Goal: Check status

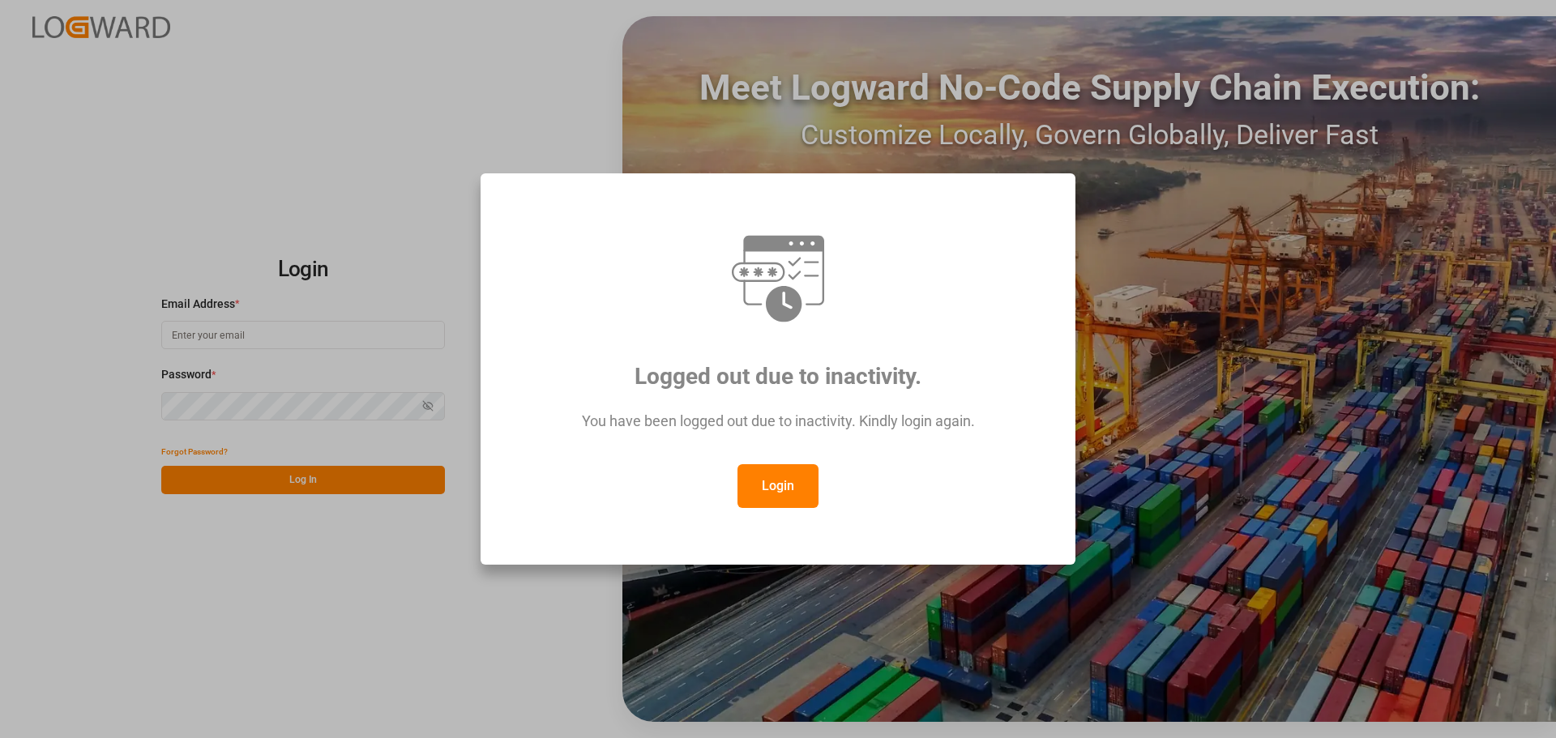
type input "Thorsten.schneider@fiege.com"
click at [789, 480] on button "Login" at bounding box center [777, 486] width 81 height 44
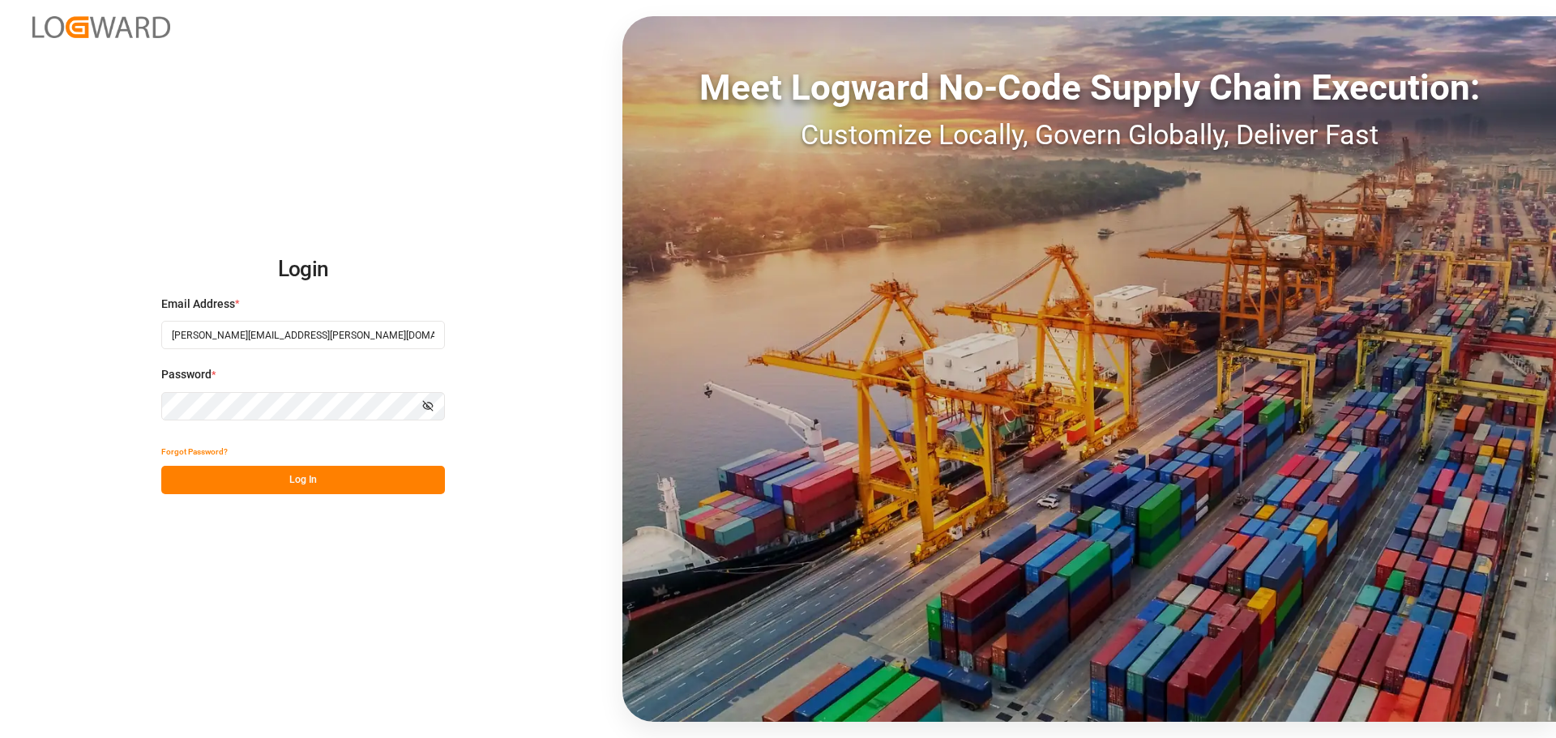
click at [267, 492] on button "Log In" at bounding box center [303, 480] width 284 height 28
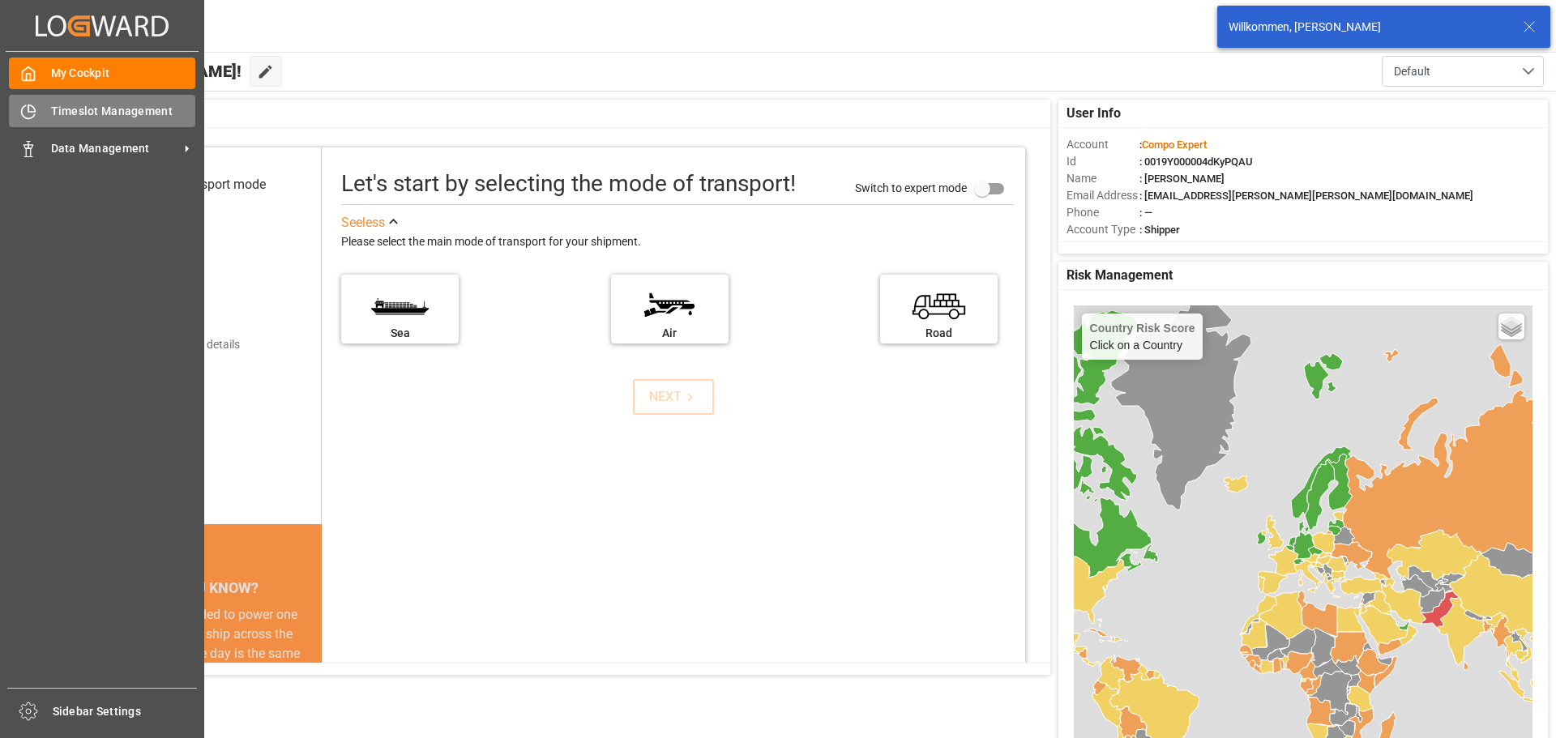
click at [30, 113] on icon at bounding box center [28, 112] width 16 height 16
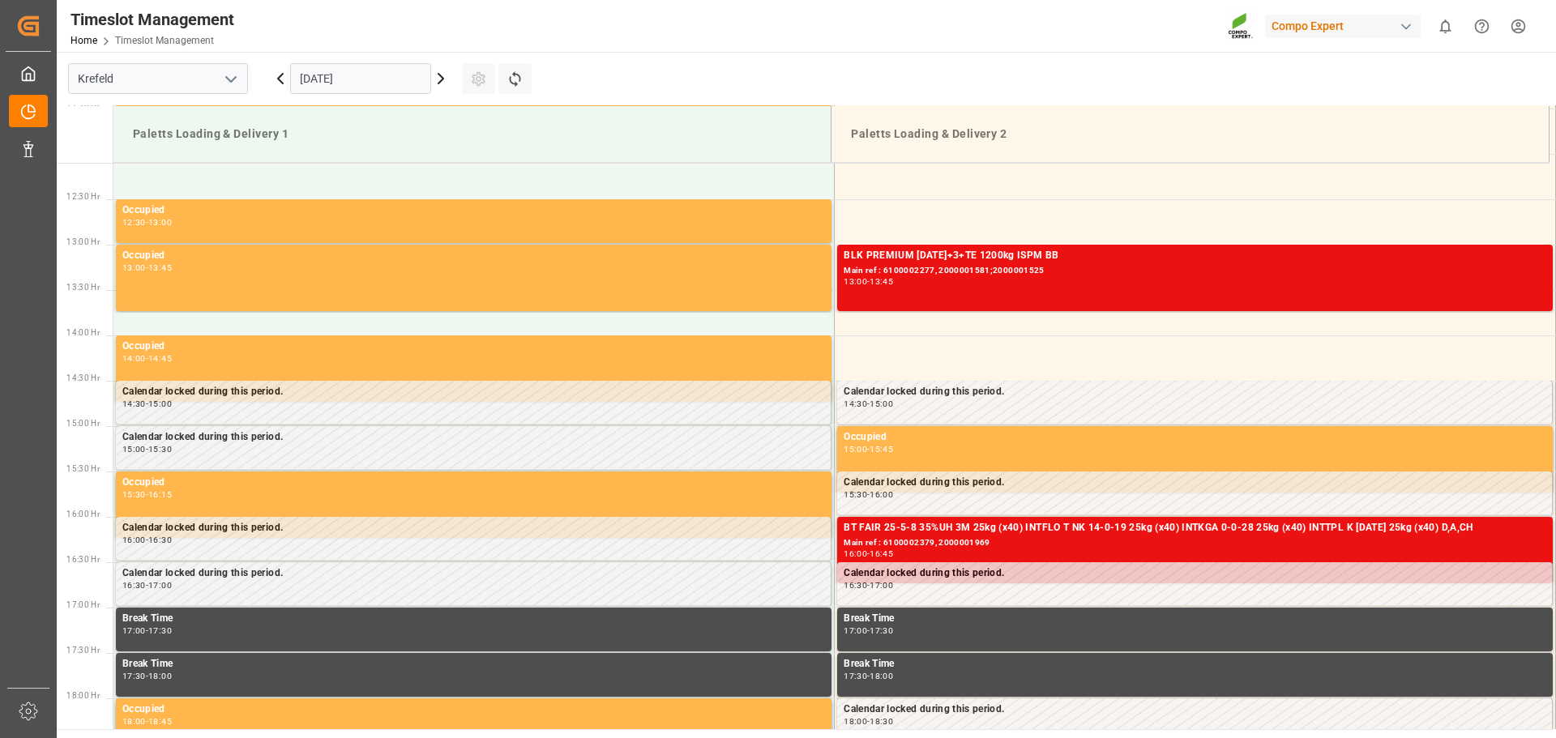
scroll to position [1017, 0]
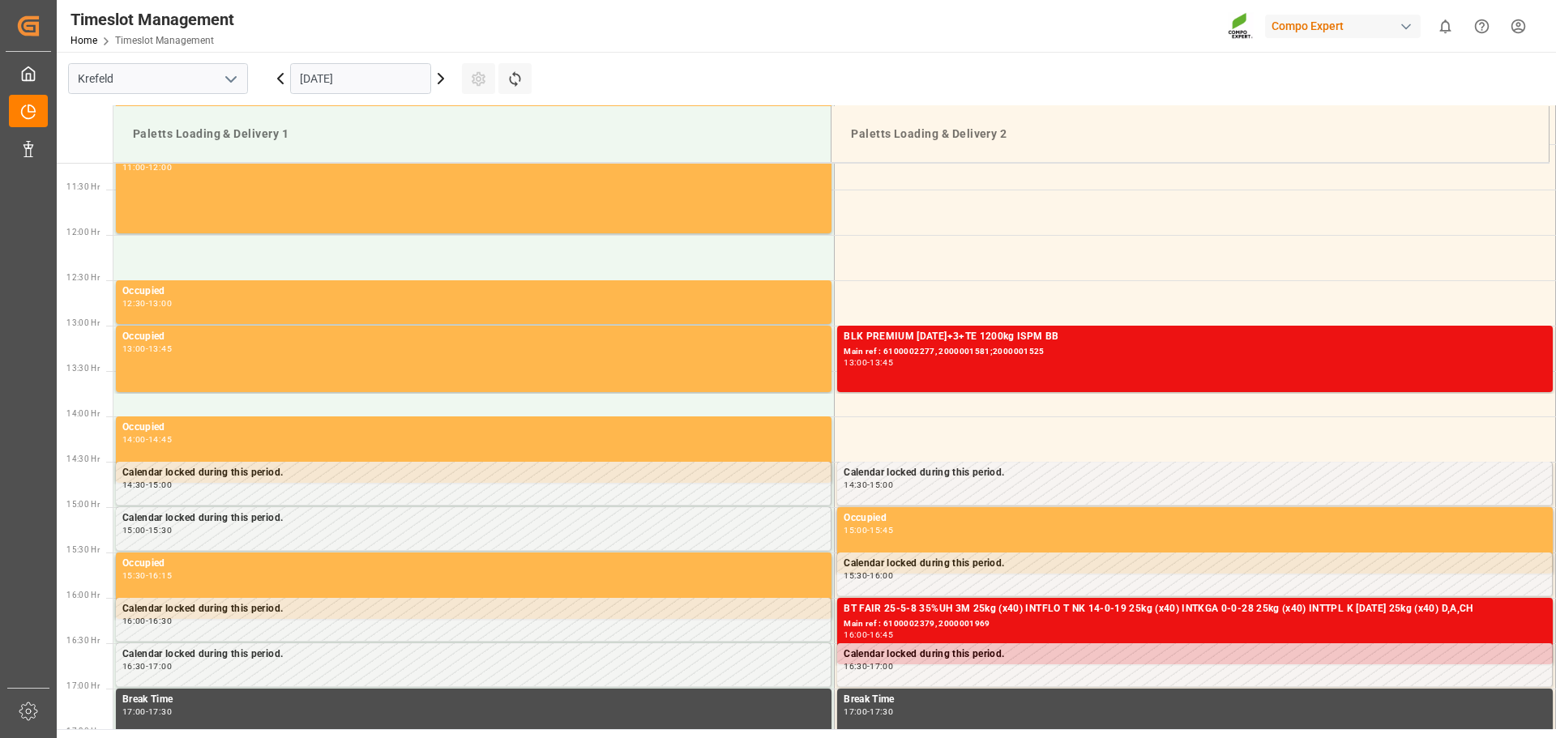
click at [283, 76] on icon at bounding box center [280, 78] width 19 height 19
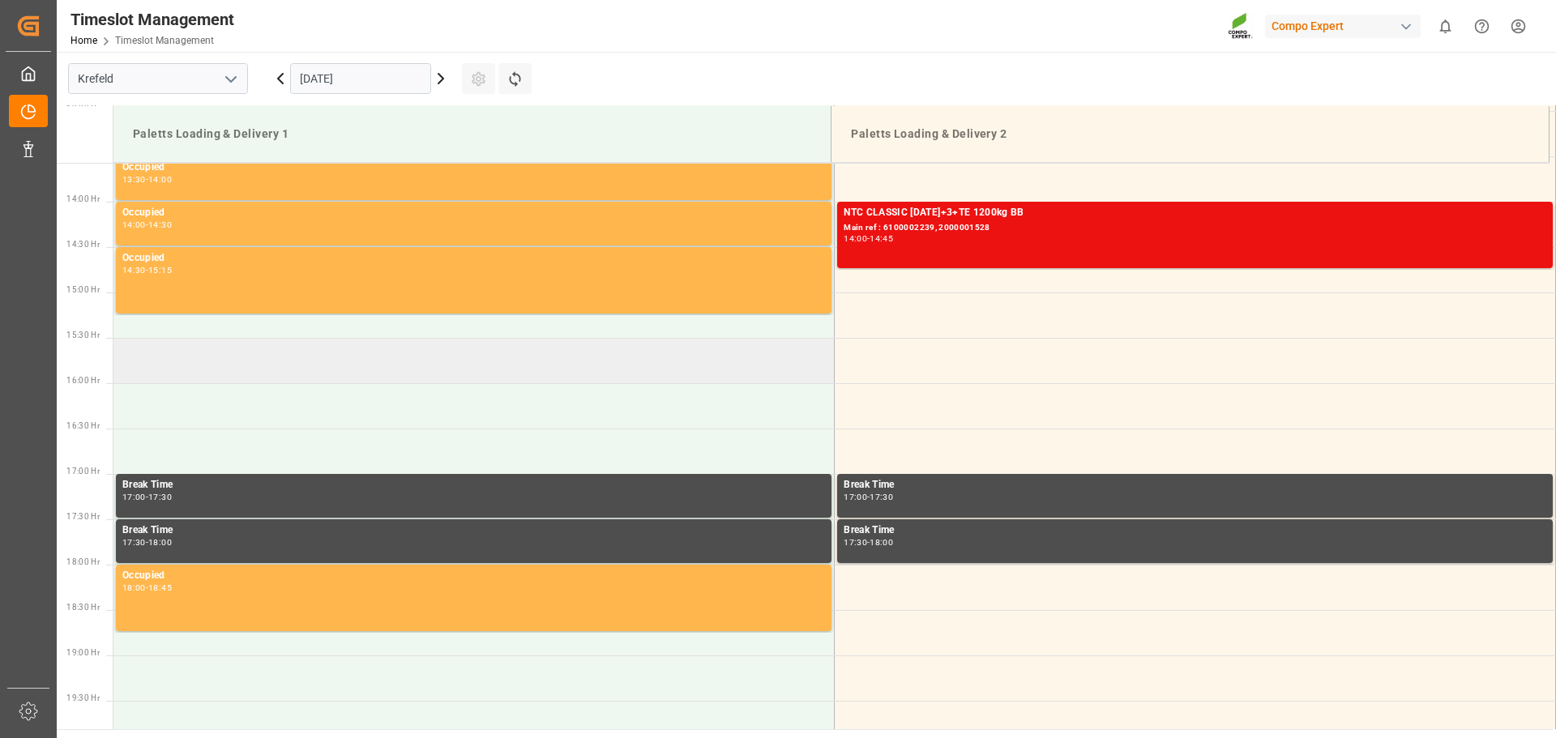
scroll to position [936, 0]
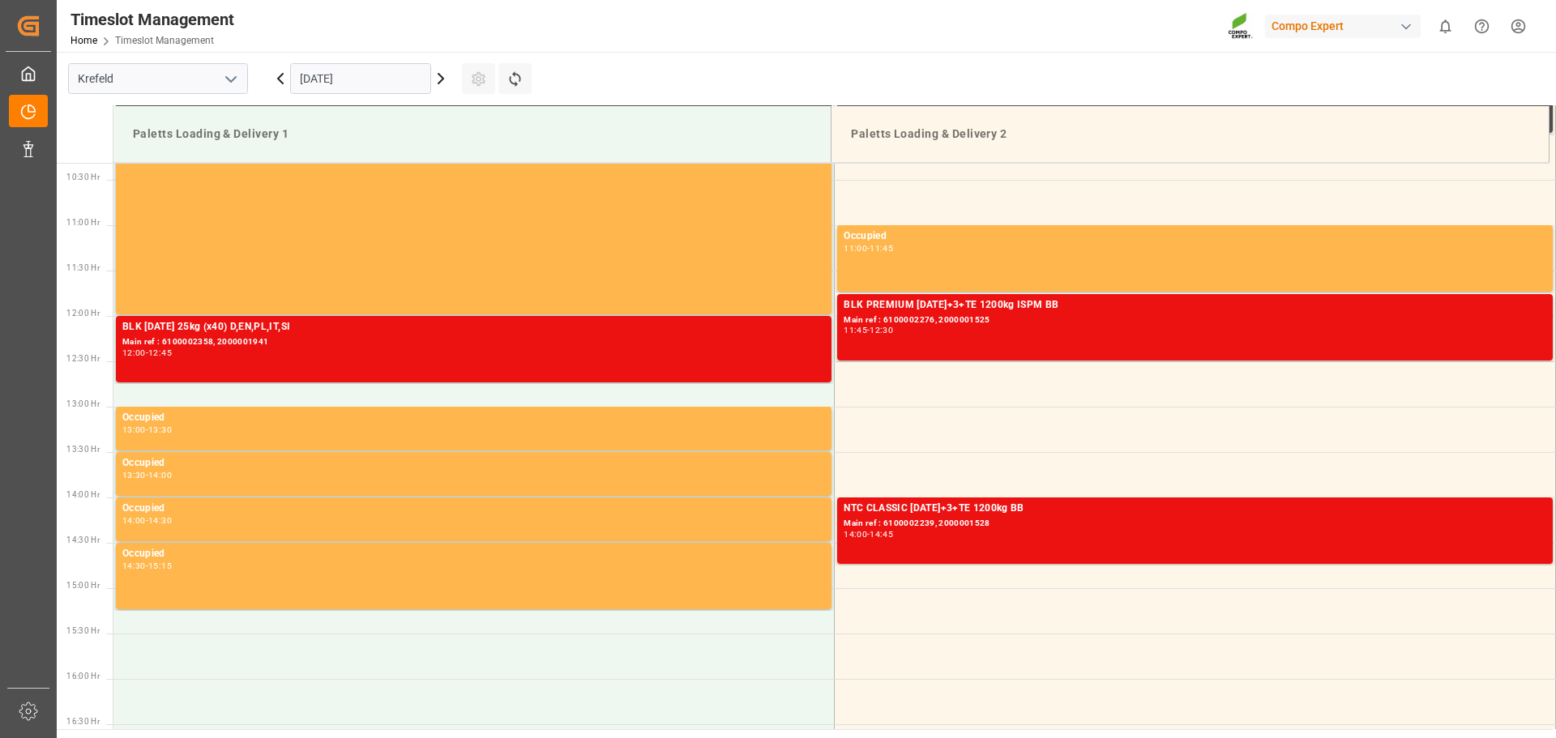
click at [438, 80] on icon at bounding box center [440, 78] width 19 height 19
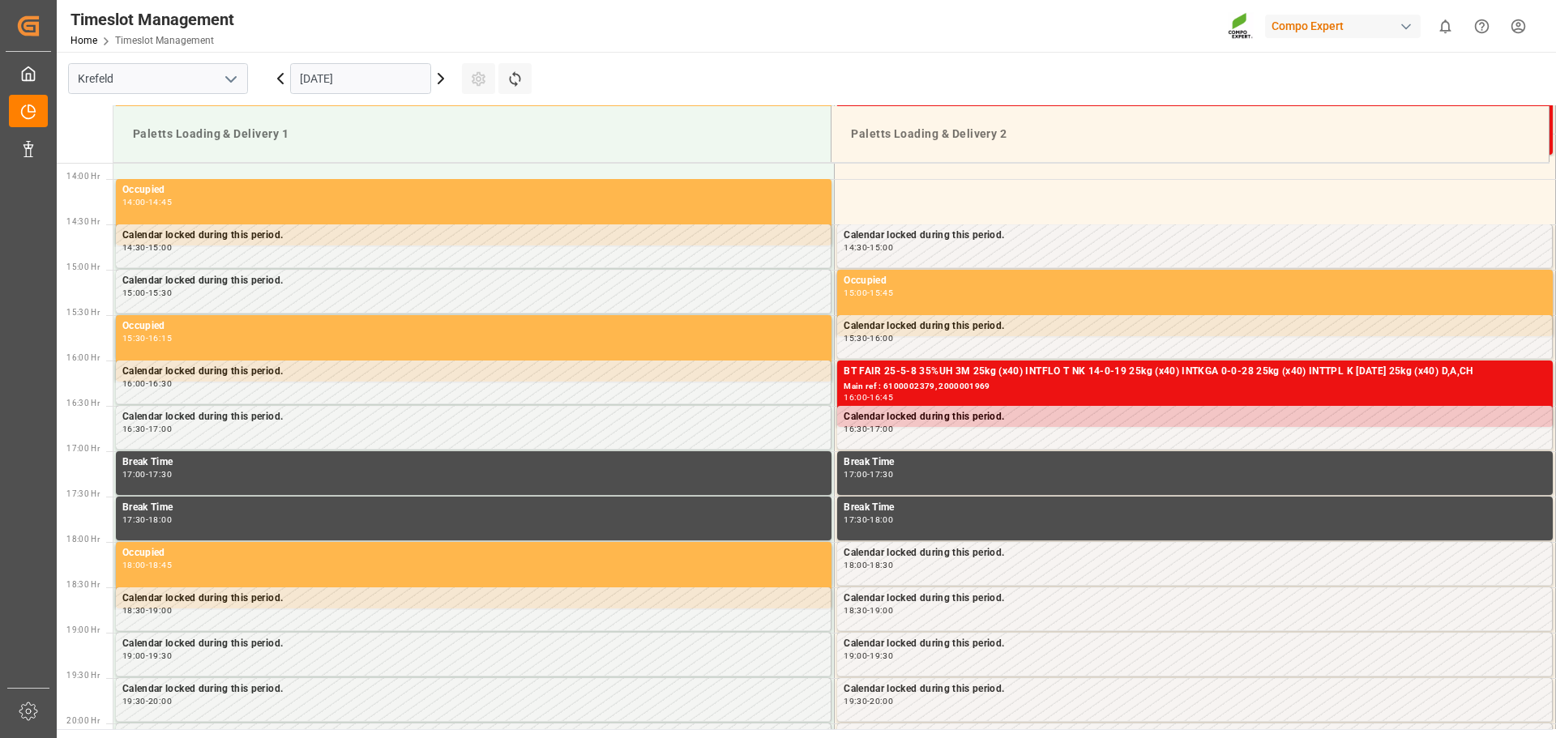
scroll to position [1260, 0]
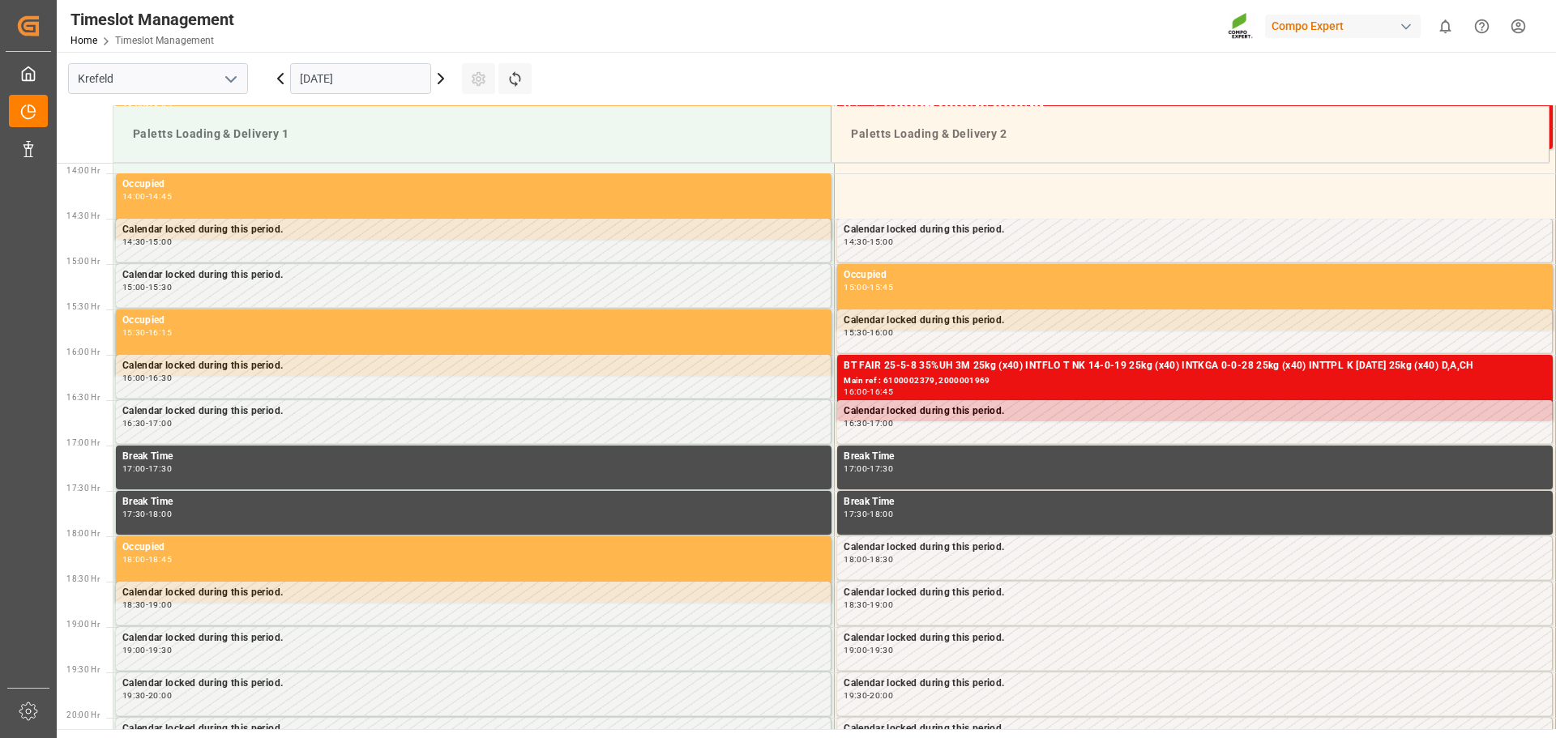
click at [880, 65] on main "Krefeld 08.10.2025 Settings Refresh Time Slots Paletts Loading & Delivery 1 Pal…" at bounding box center [805, 390] width 1496 height 677
click at [1079, 79] on main "Krefeld 08.10.2025 Settings Refresh Time Slots Paletts Loading & Delivery 1 Pal…" at bounding box center [805, 390] width 1496 height 677
click at [1267, 85] on main "Krefeld 08.10.2025 Settings Refresh Time Slots Paletts Loading & Delivery 1 Pal…" at bounding box center [805, 390] width 1496 height 677
click at [1394, 74] on main "Krefeld 08.10.2025 Settings Refresh Time Slots Paletts Loading & Delivery 1 Pal…" at bounding box center [805, 390] width 1496 height 677
click at [512, 83] on icon at bounding box center [514, 78] width 11 height 15
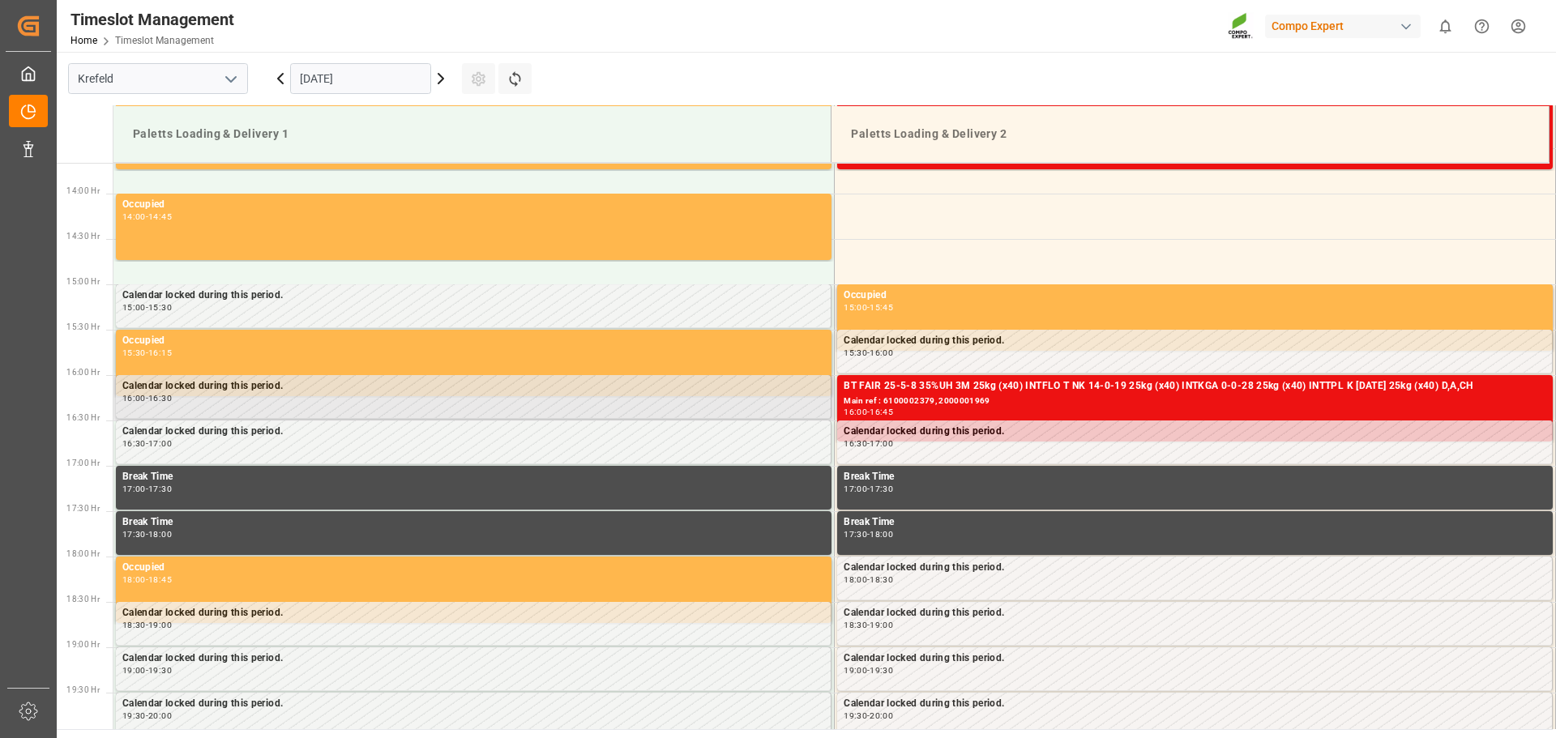
scroll to position [1027, 0]
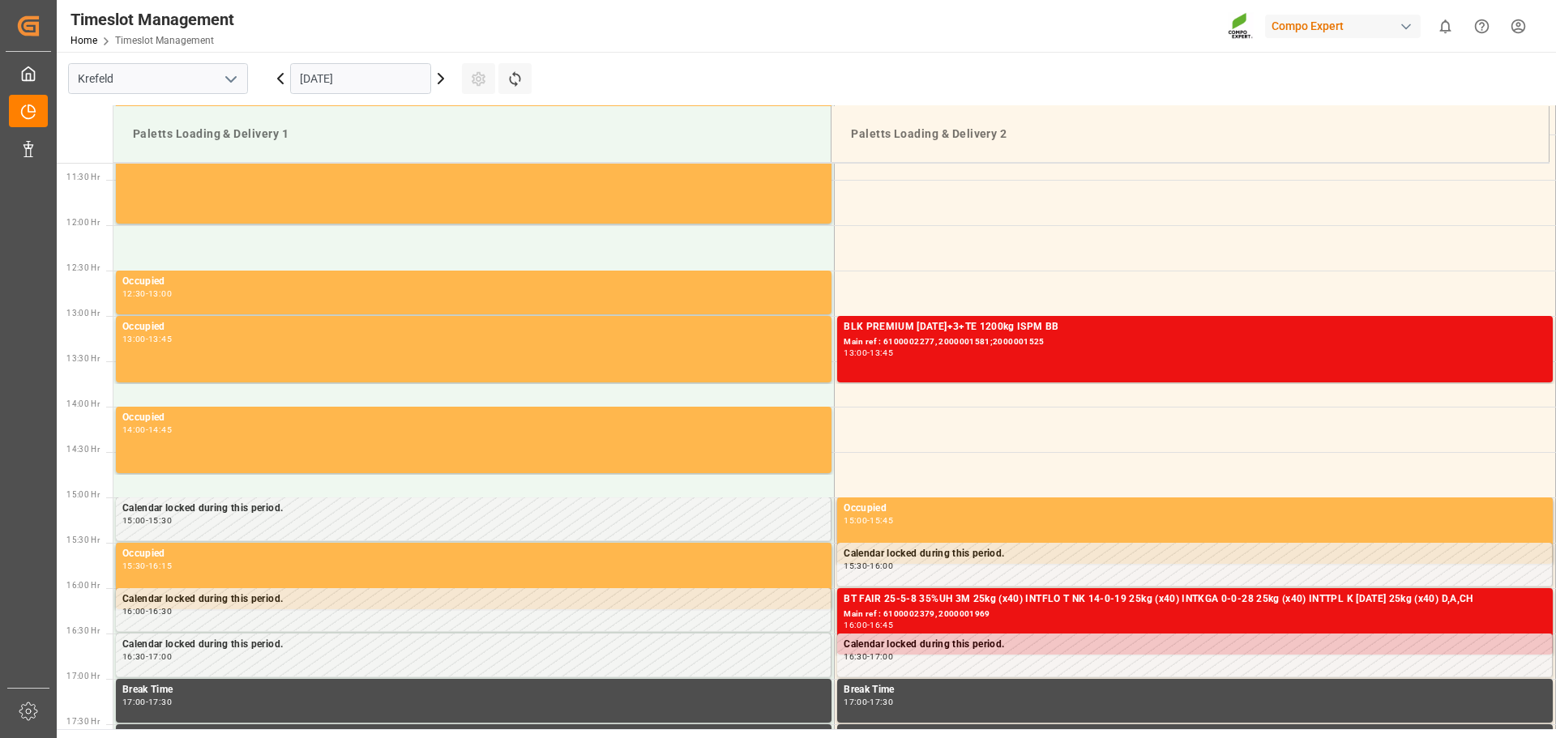
click at [1511, 32] on html "Created by potrace 1.15, written by Peter Selinger 2001-2017 Created by potrace…" at bounding box center [778, 369] width 1556 height 738
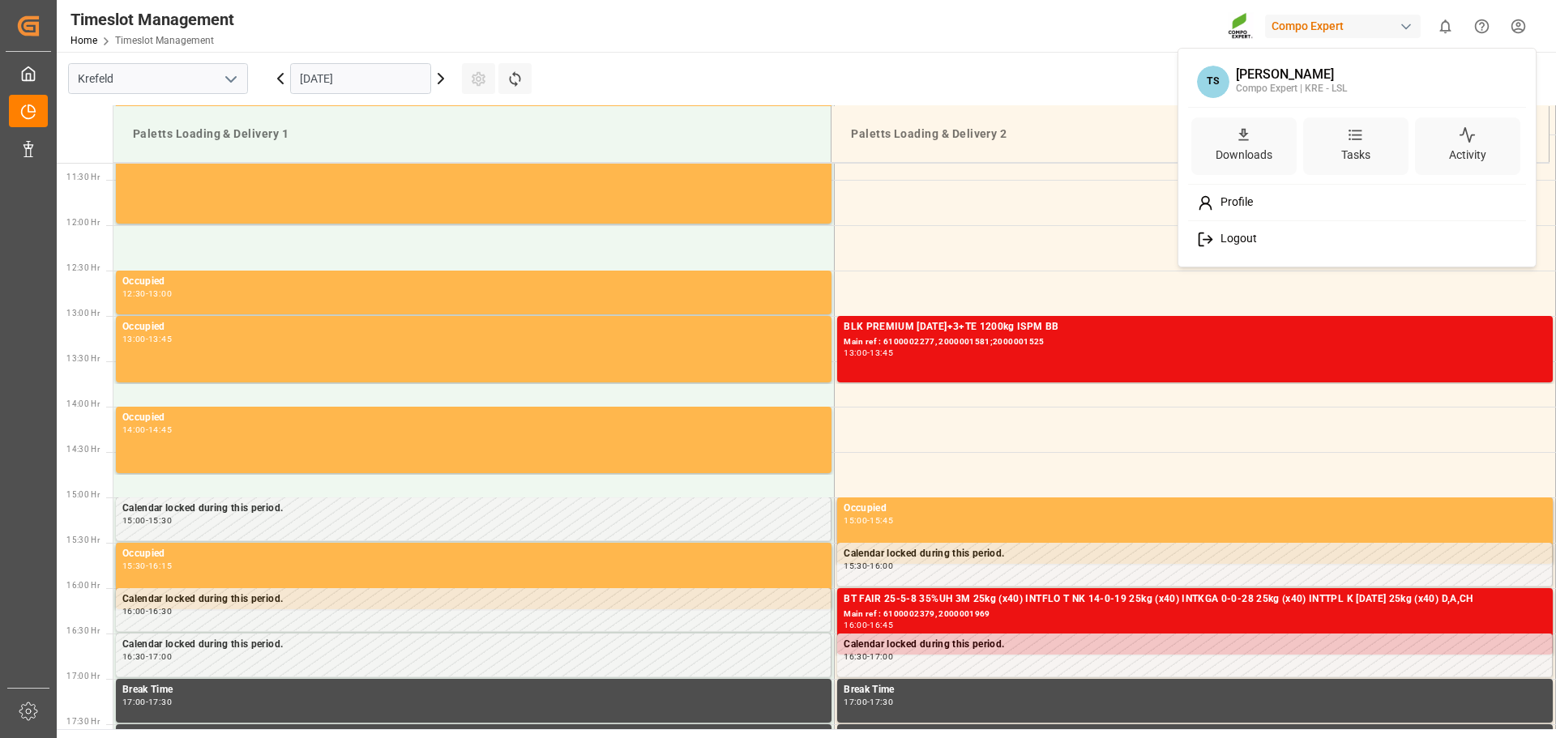
click at [1224, 237] on span "Logout" at bounding box center [1235, 239] width 43 height 15
